Goal: Information Seeking & Learning: Learn about a topic

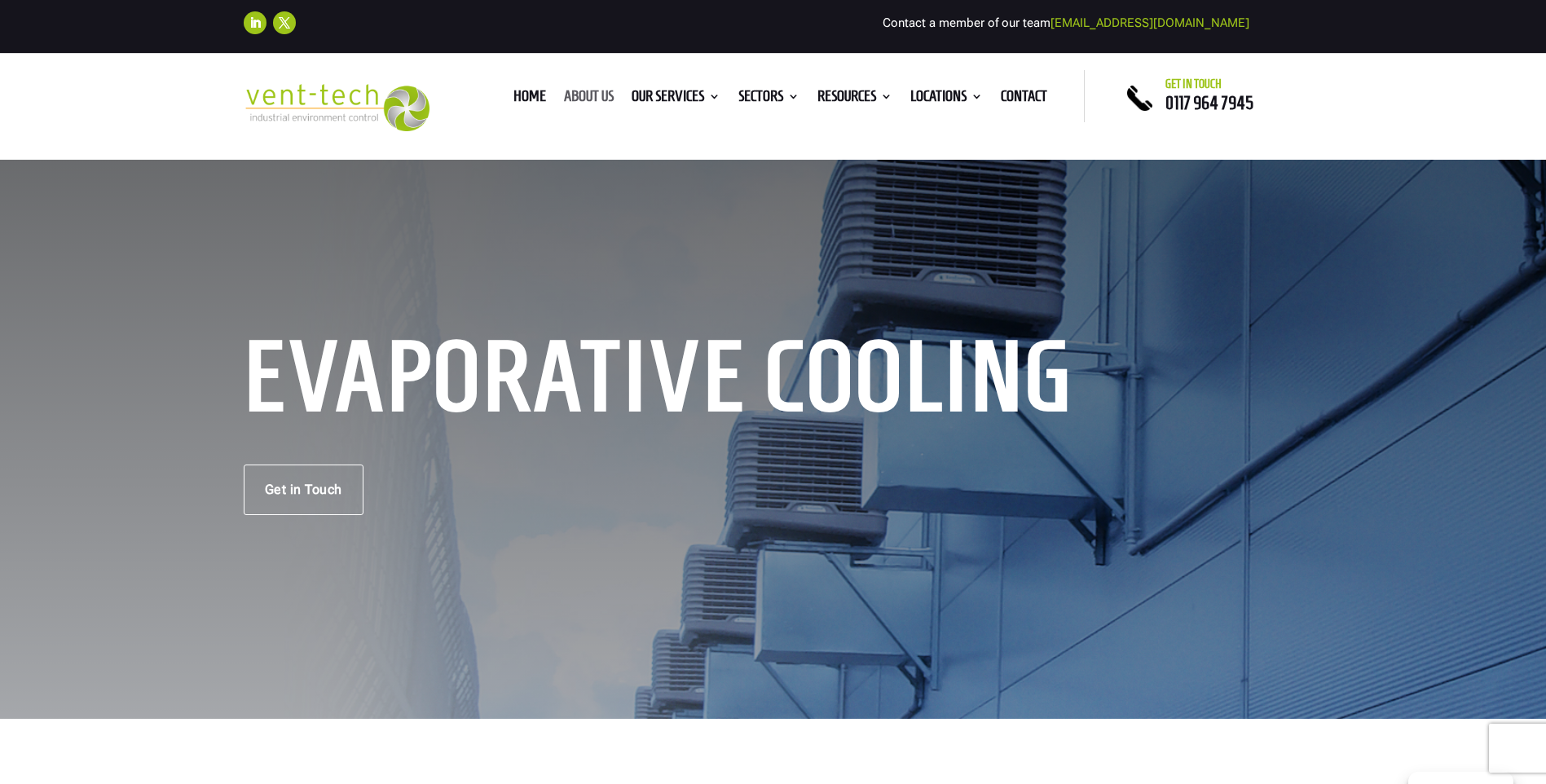
click at [583, 91] on link "About us" at bounding box center [588, 100] width 50 height 18
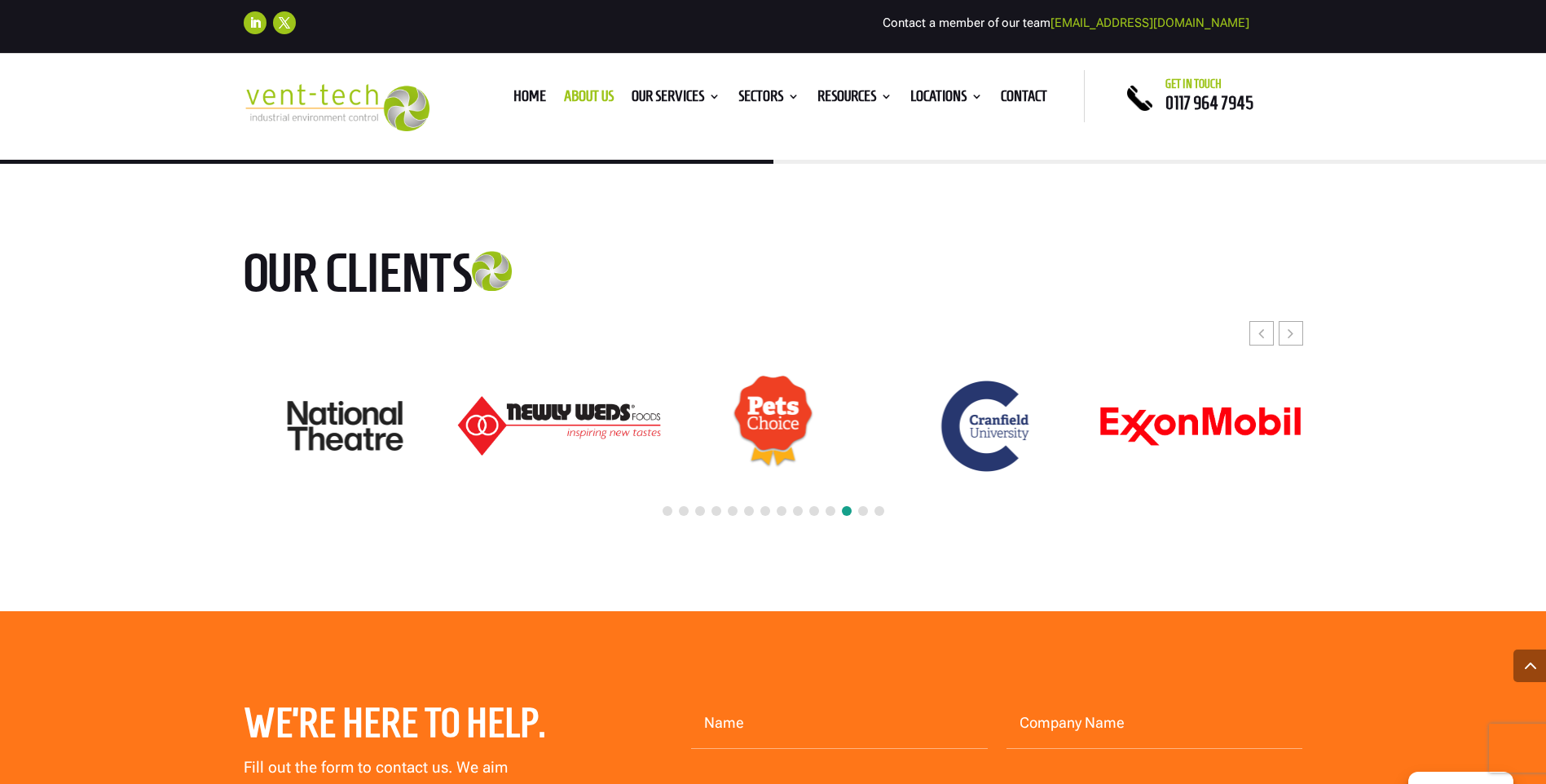
scroll to position [4156, 0]
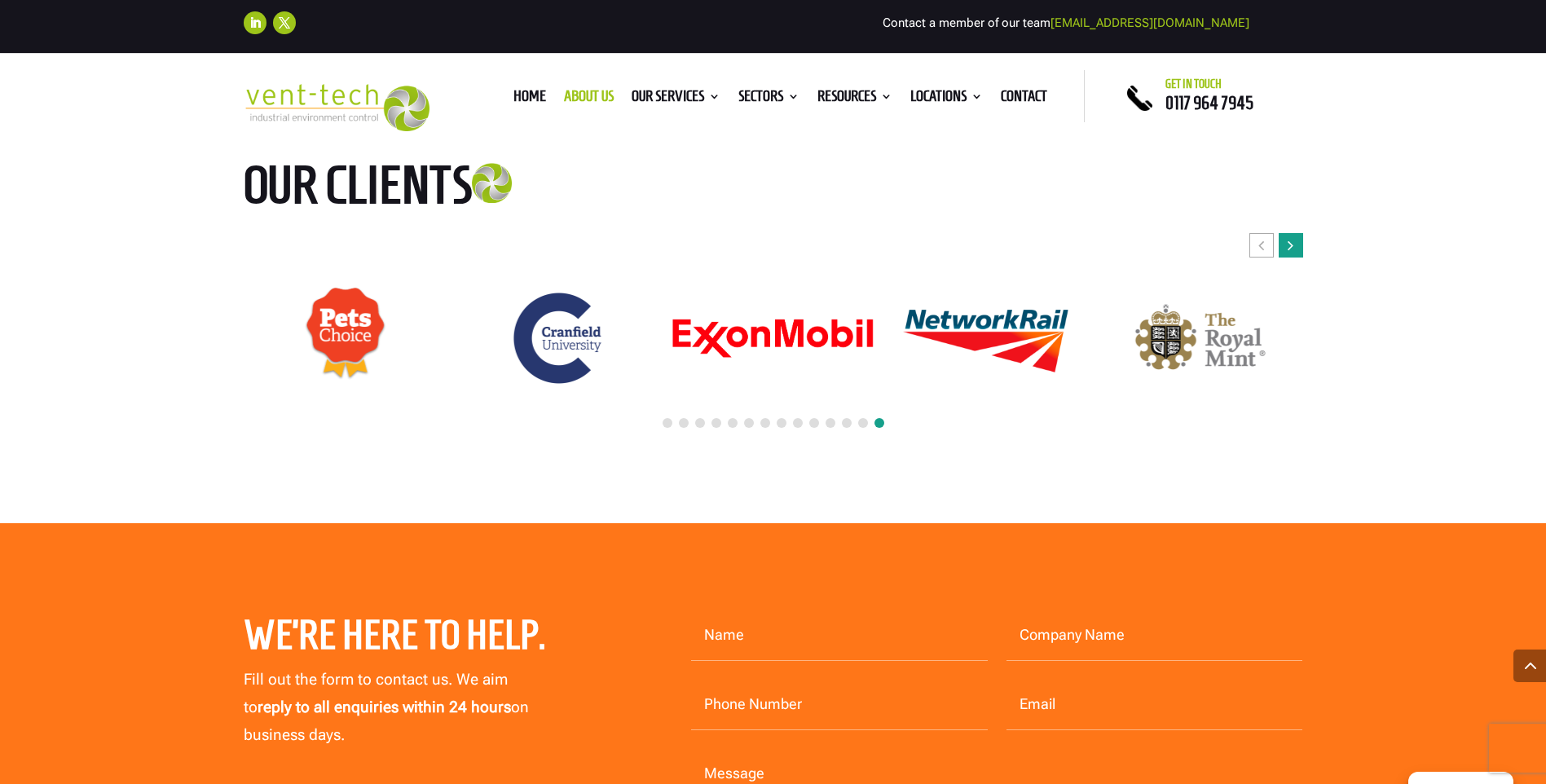
click at [1289, 237] on icon "Next slide" at bounding box center [1290, 246] width 6 height 16
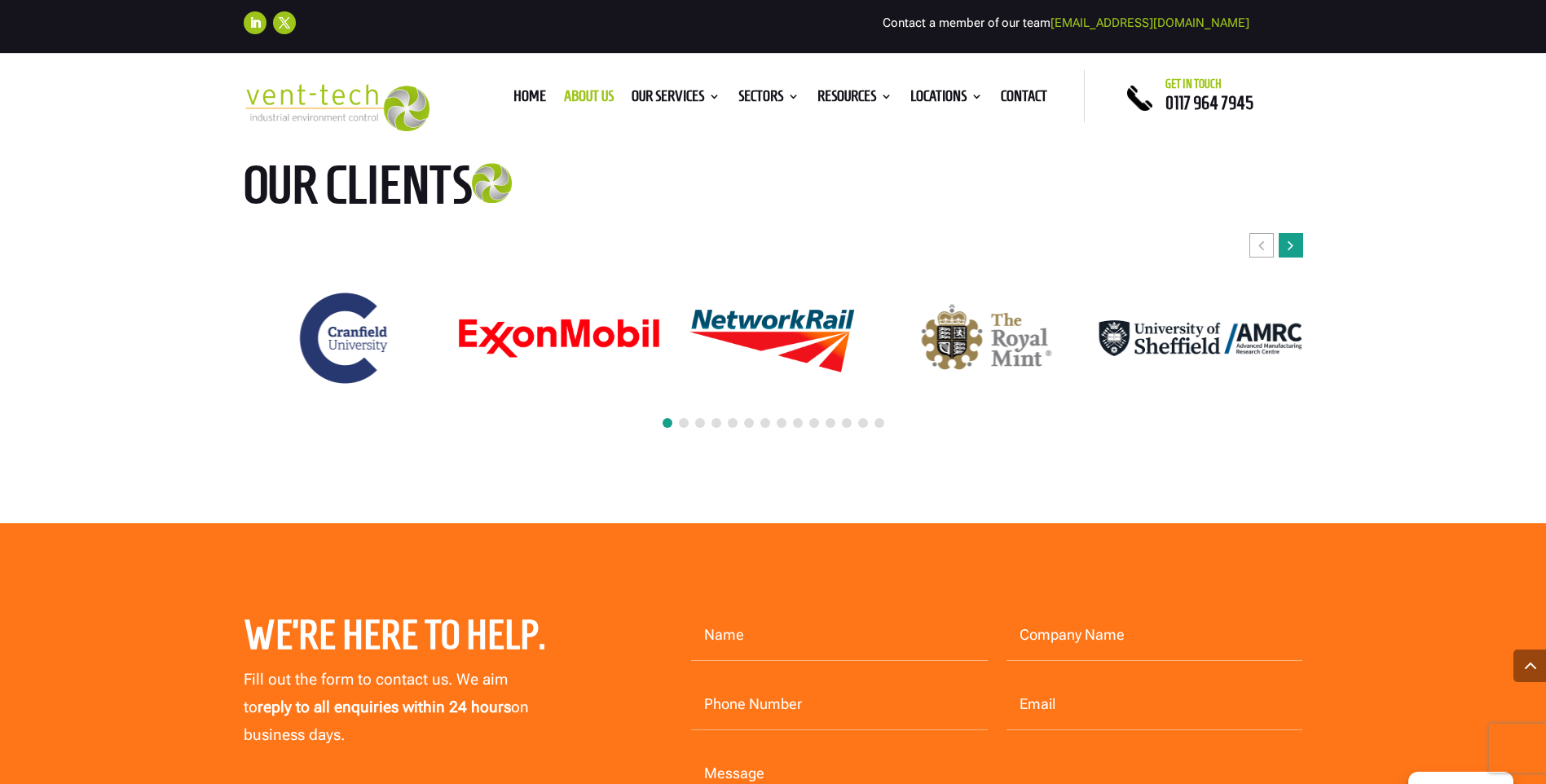
click at [1289, 237] on icon "Next slide" at bounding box center [1290, 246] width 6 height 16
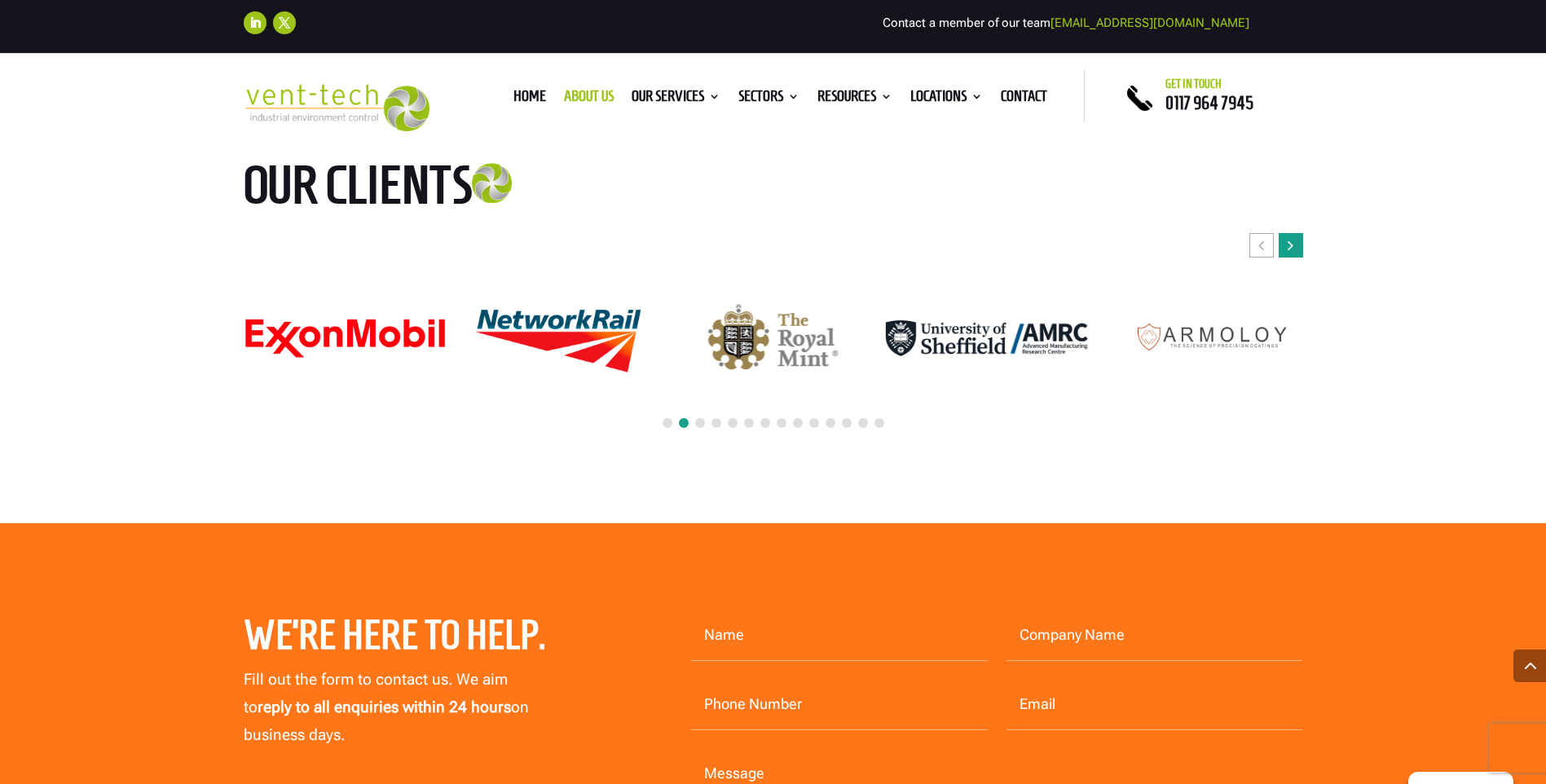
click at [1289, 237] on icon "Next slide" at bounding box center [1290, 246] width 6 height 16
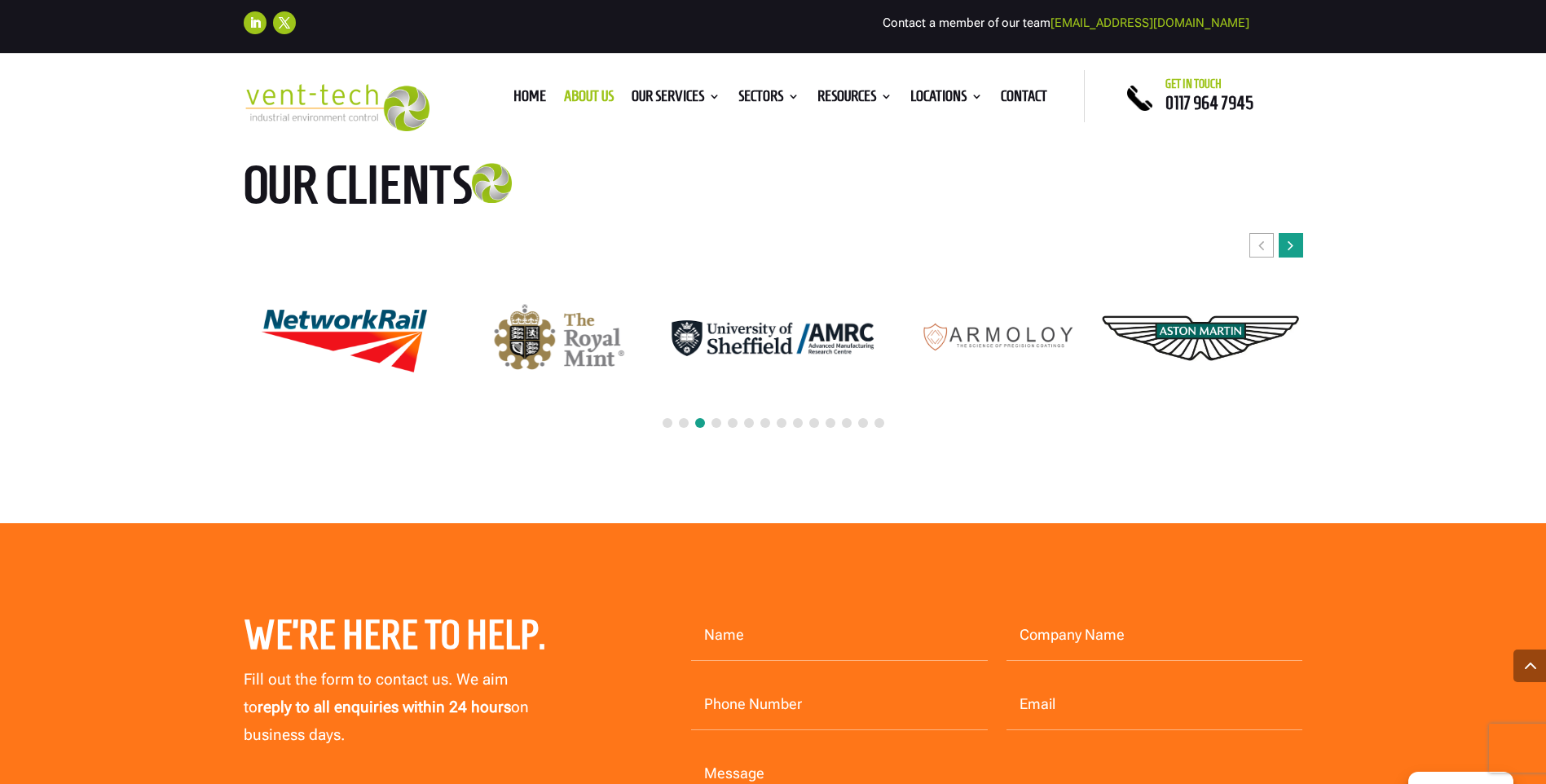
click at [1289, 237] on icon "Next slide" at bounding box center [1290, 246] width 6 height 16
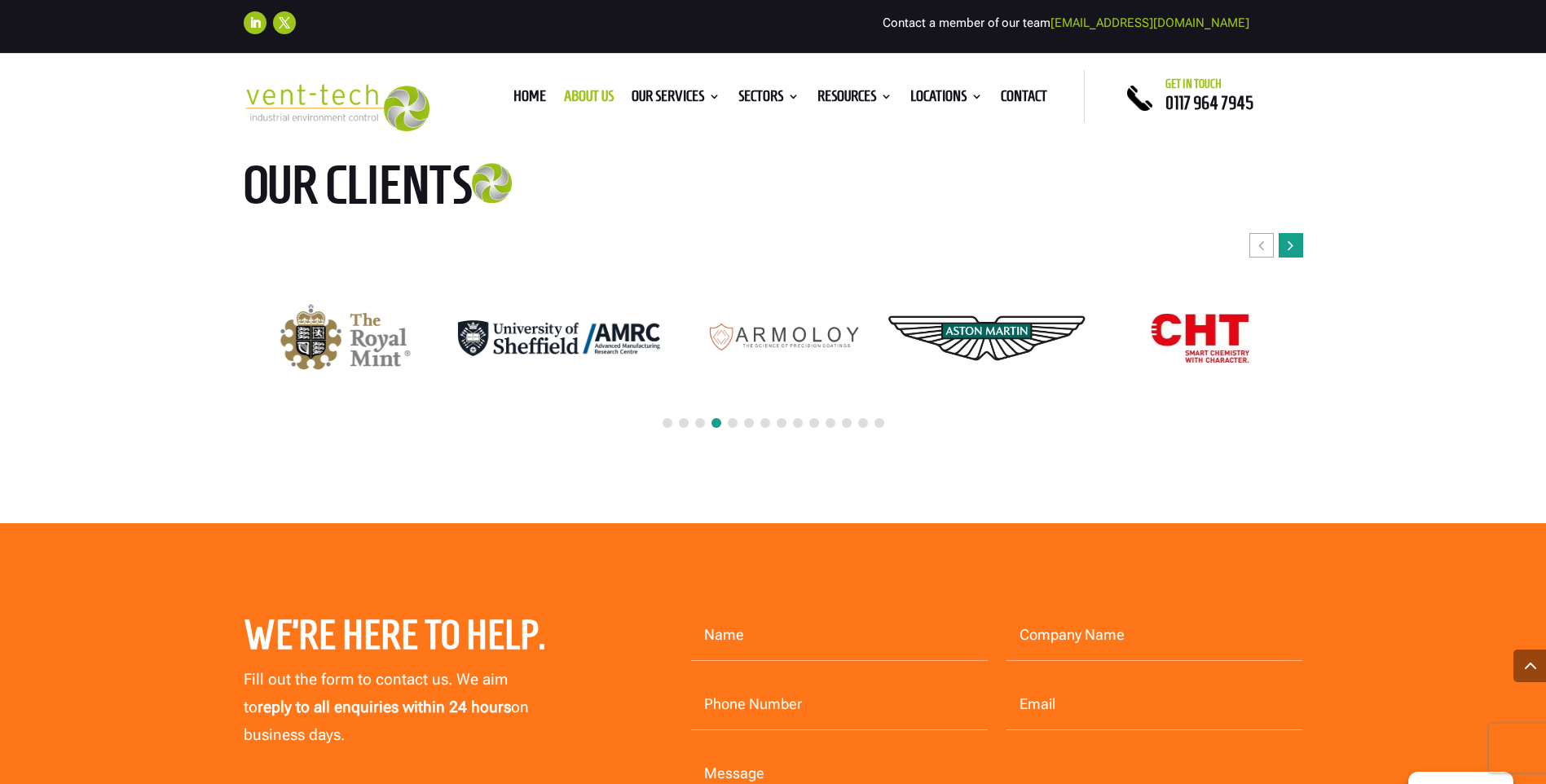
click at [1289, 237] on icon "Next slide" at bounding box center [1290, 246] width 6 height 16
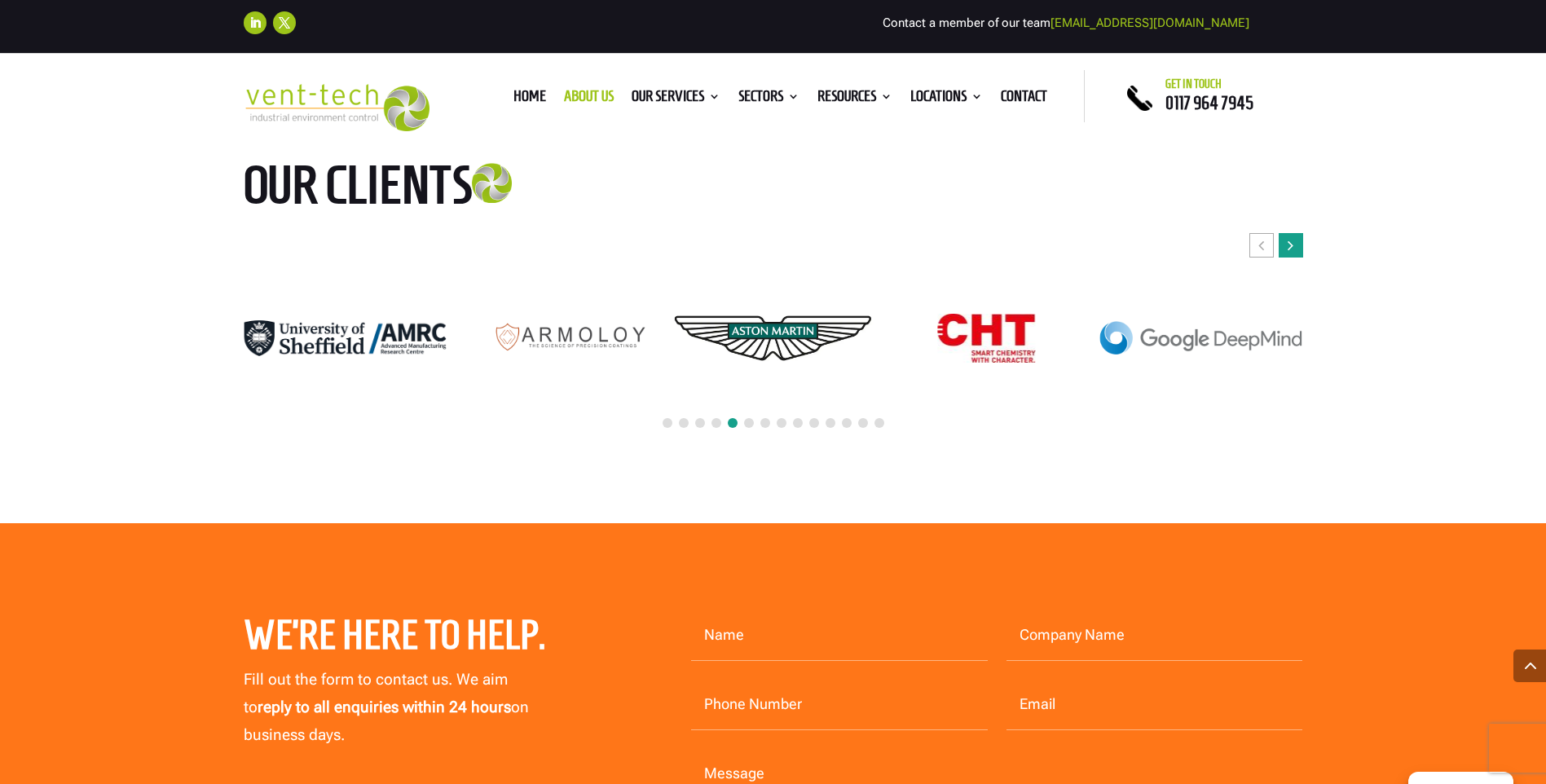
click at [1289, 237] on icon "Next slide" at bounding box center [1290, 246] width 6 height 16
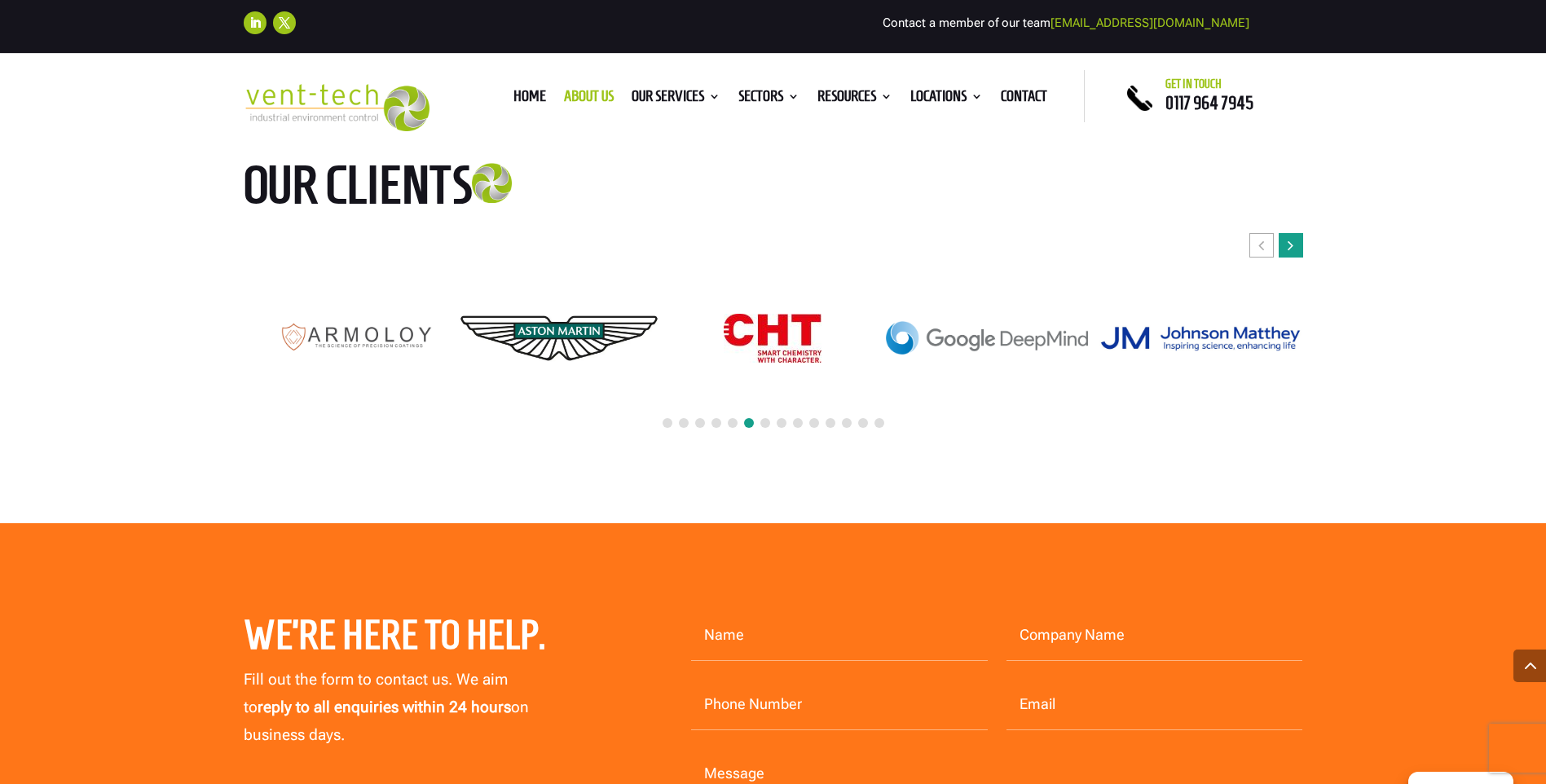
click at [1289, 237] on icon "Next slide" at bounding box center [1290, 246] width 6 height 16
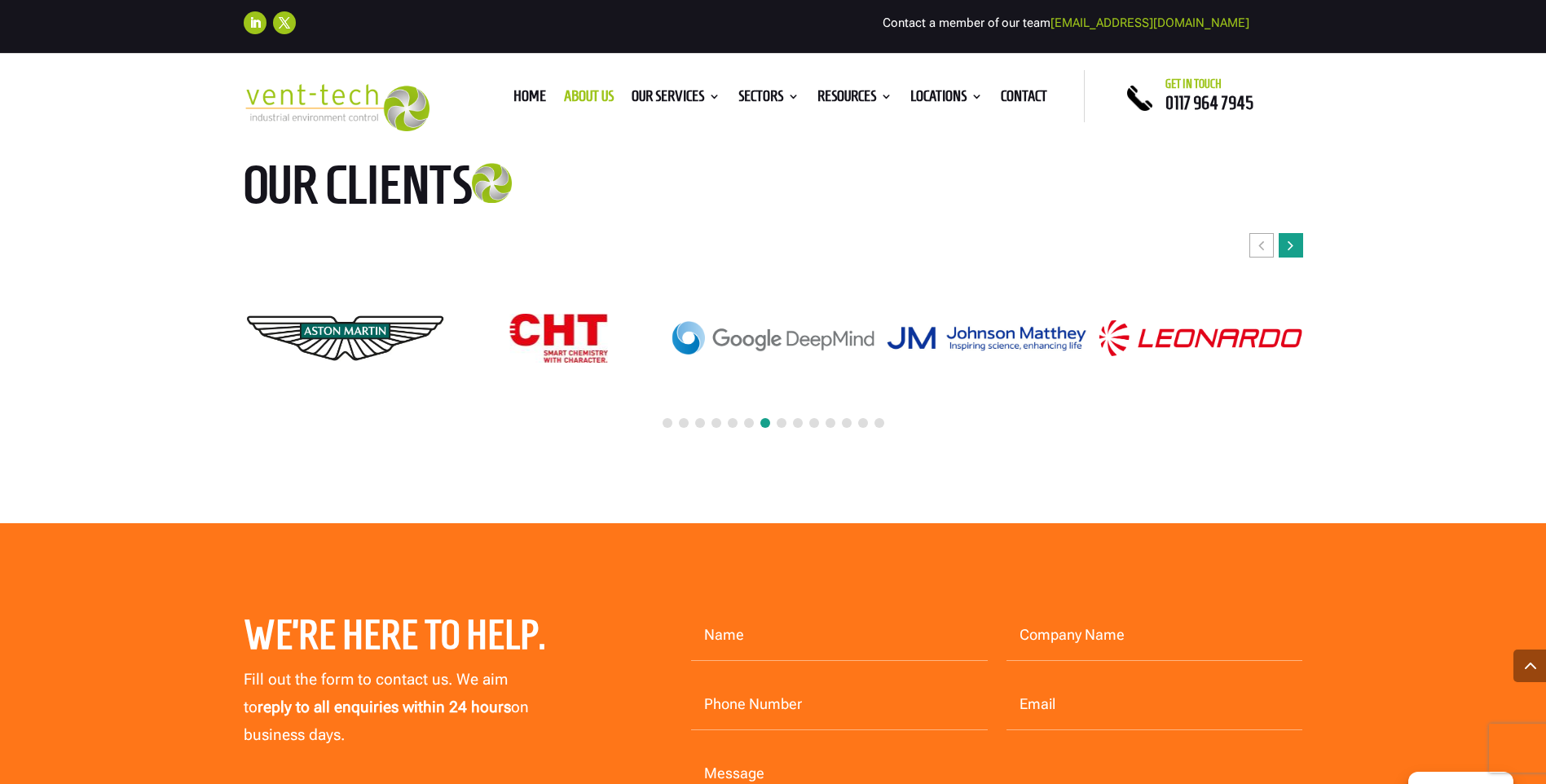
click at [1289, 237] on icon "Next slide" at bounding box center [1290, 246] width 6 height 16
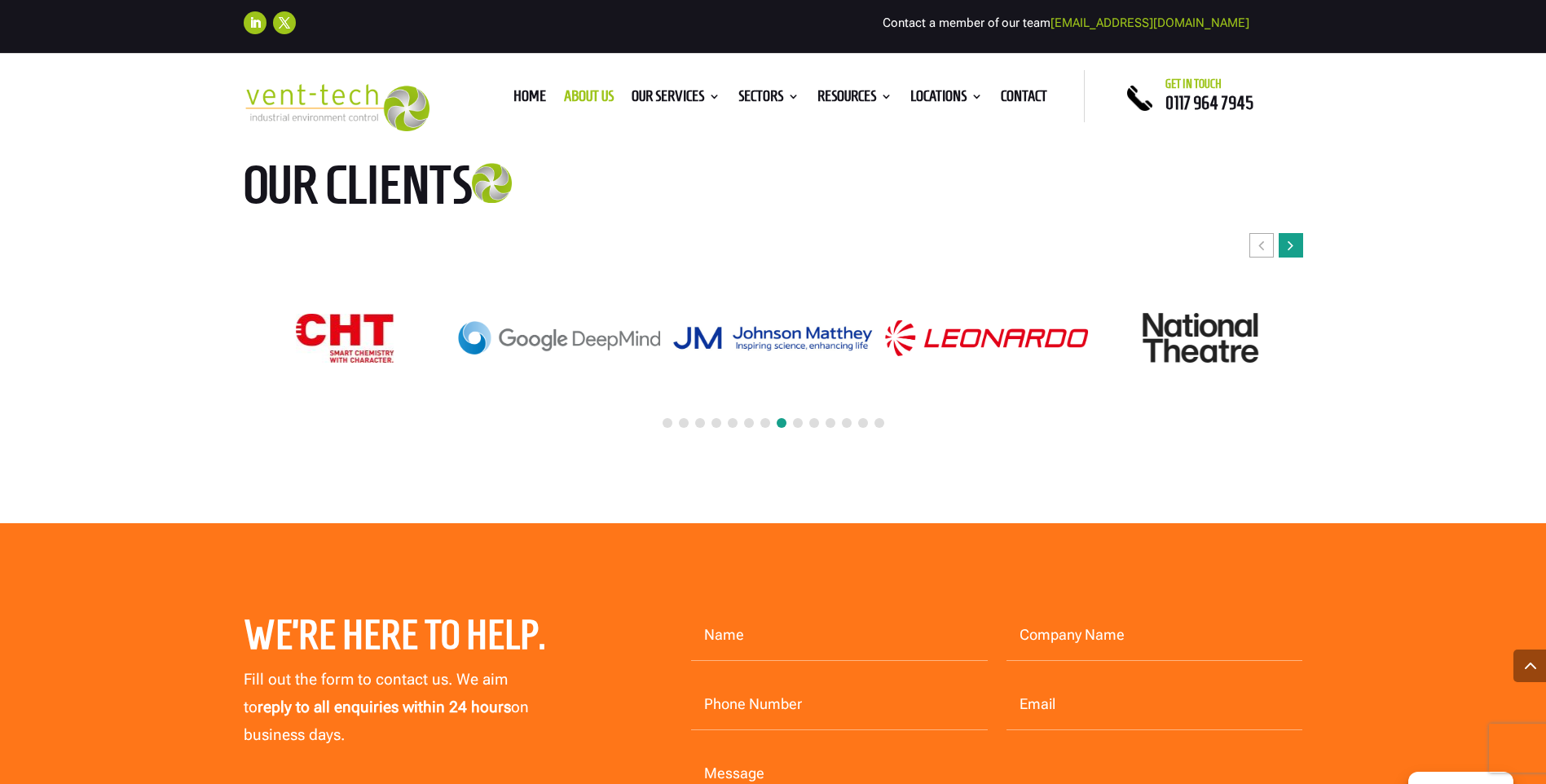
click at [1289, 237] on icon "Next slide" at bounding box center [1290, 246] width 6 height 16
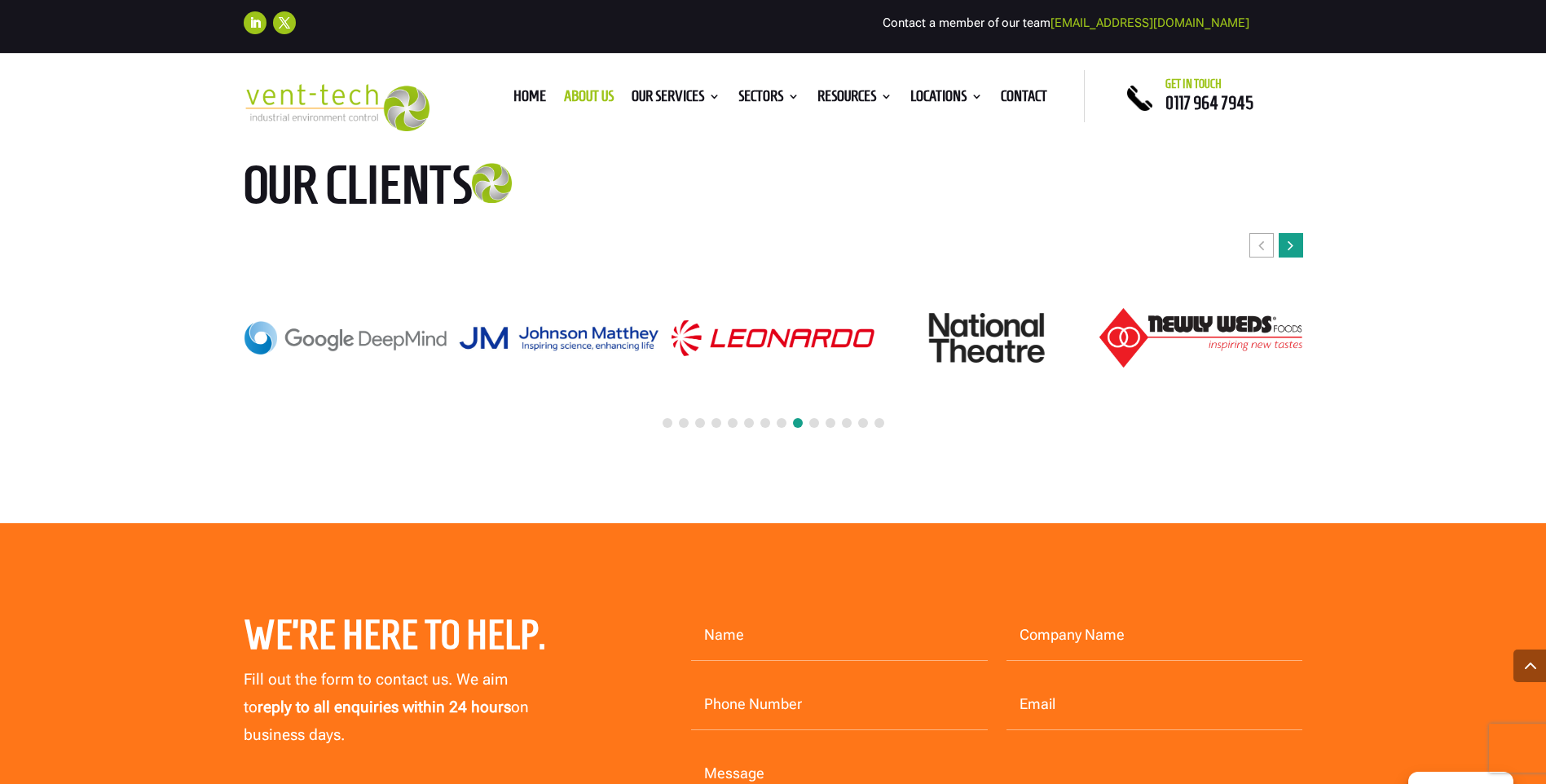
click at [1289, 237] on icon "Next slide" at bounding box center [1290, 246] width 6 height 16
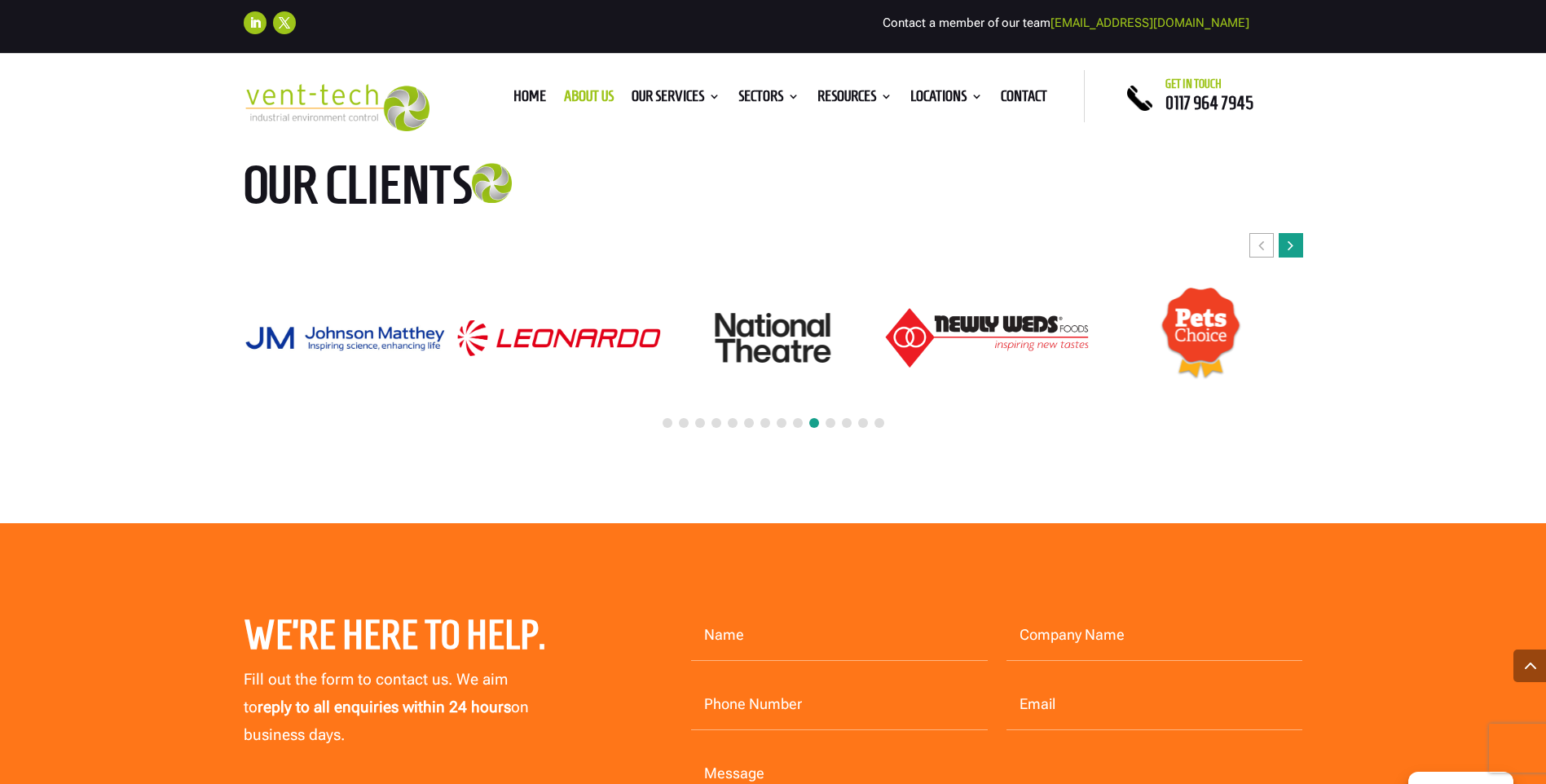
click at [1289, 237] on icon "Next slide" at bounding box center [1290, 246] width 6 height 16
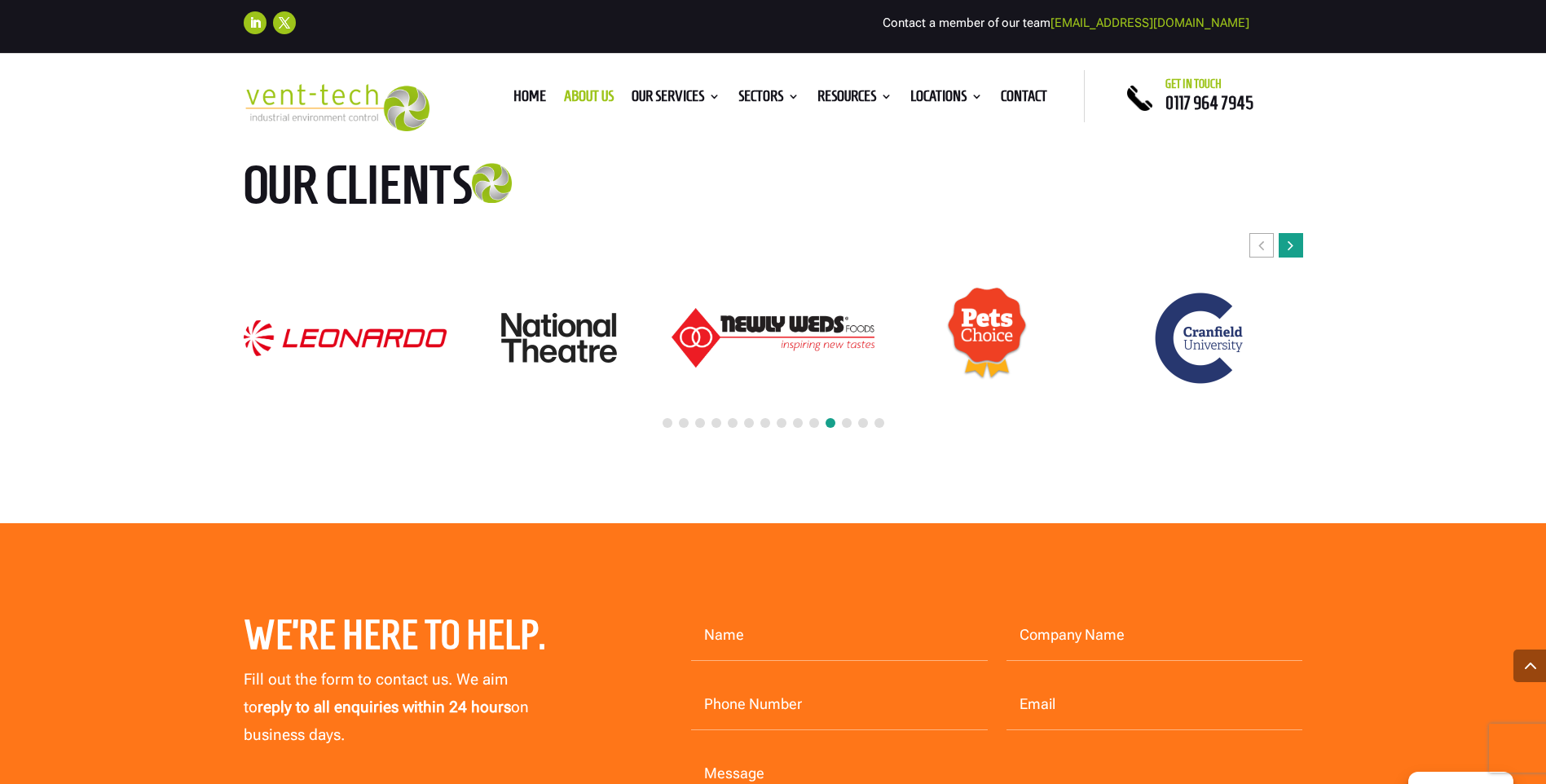
click at [1289, 237] on icon "Next slide" at bounding box center [1290, 246] width 6 height 16
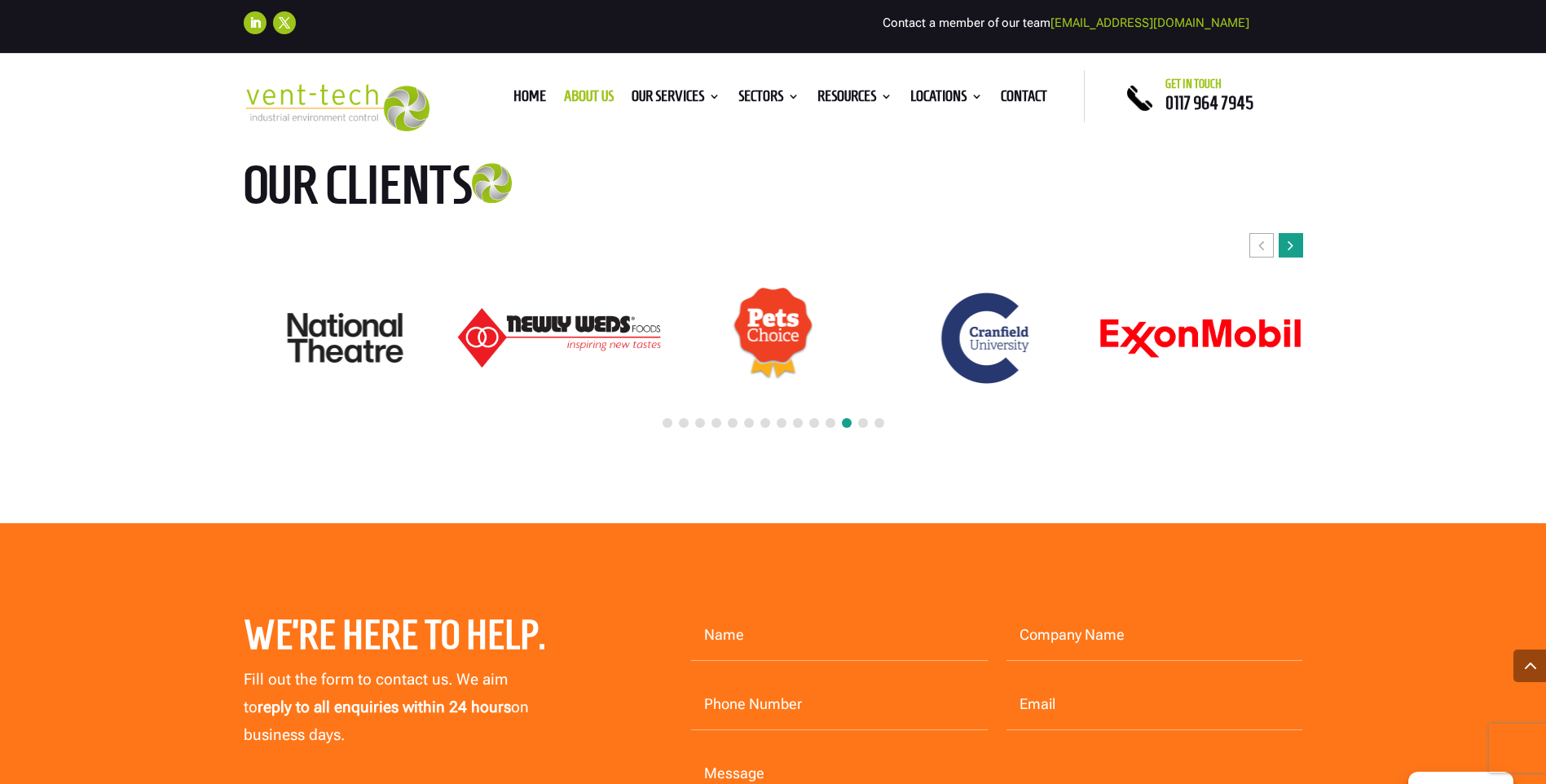
click at [1289, 237] on icon "Next slide" at bounding box center [1290, 246] width 6 height 16
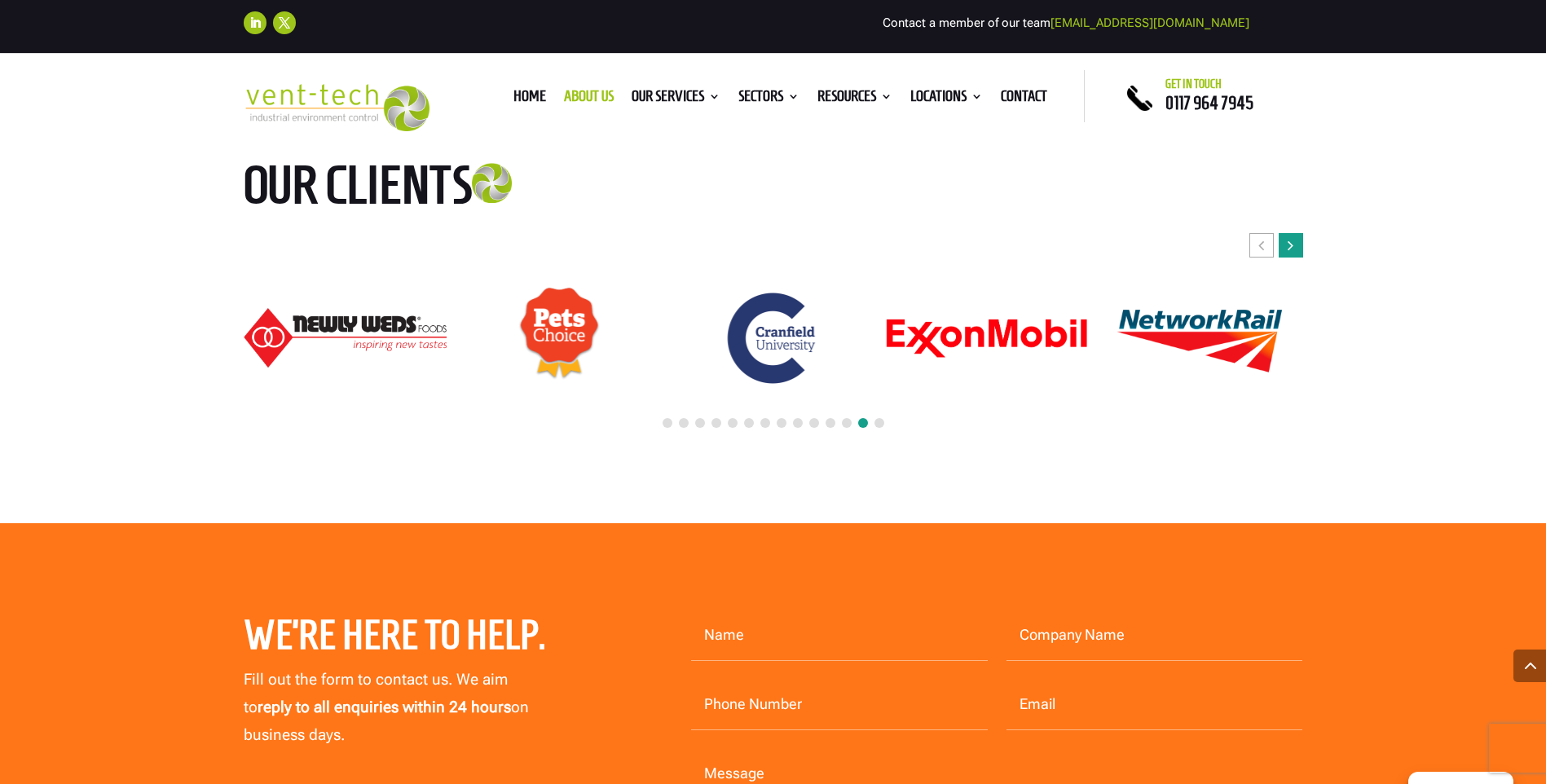
click at [1289, 237] on icon "Next slide" at bounding box center [1290, 246] width 6 height 16
